Goal: Find specific page/section: Find specific page/section

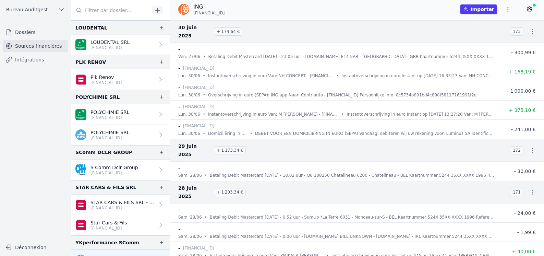
scroll to position [361, 0]
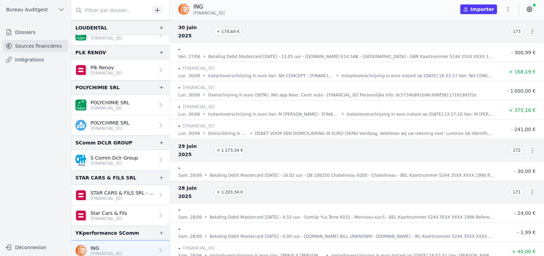
click at [109, 11] on input "text" at bounding box center [110, 10] width 78 height 12
click at [26, 62] on link "Intégrations" at bounding box center [36, 60] width 66 height 12
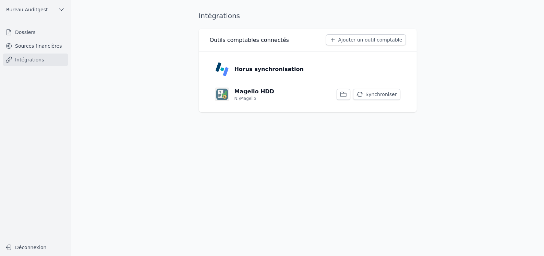
click at [246, 98] on p "N:\Magello" at bounding box center [246, 98] width 22 height 5
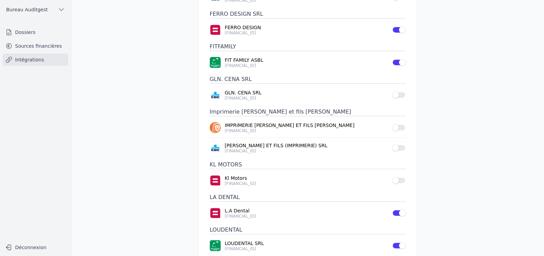
scroll to position [206, 0]
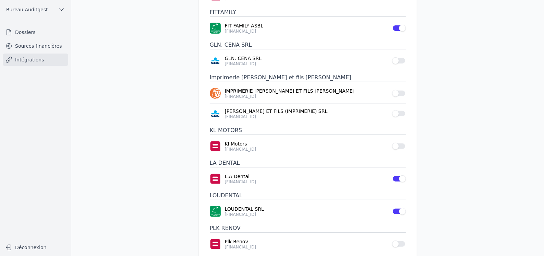
click at [232, 180] on p "[FINANCIAL_ID]" at bounding box center [306, 181] width 163 height 5
click at [50, 47] on link "Sources financières" at bounding box center [36, 46] width 66 height 12
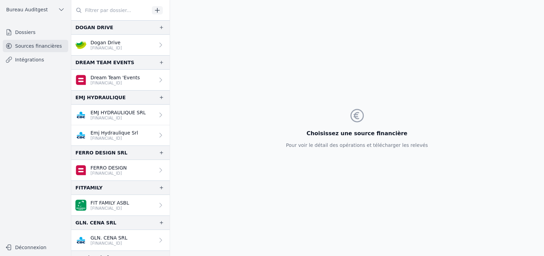
click at [114, 11] on input "text" at bounding box center [110, 10] width 78 height 12
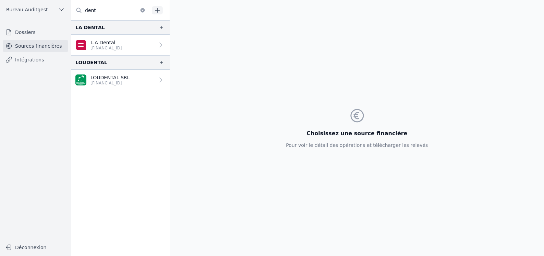
type input "dent"
click at [120, 44] on p "L.A Dental" at bounding box center [107, 42] width 32 height 7
